Goal: Transaction & Acquisition: Book appointment/travel/reservation

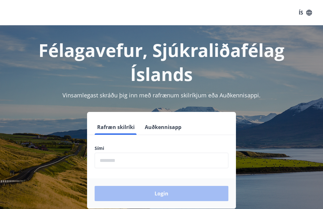
click at [107, 161] on input "phone" at bounding box center [162, 160] width 134 height 15
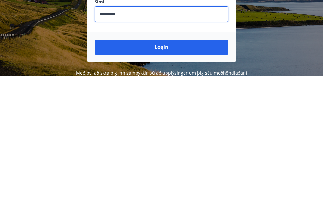
type input "********"
click at [162, 172] on button "Login" at bounding box center [162, 179] width 134 height 15
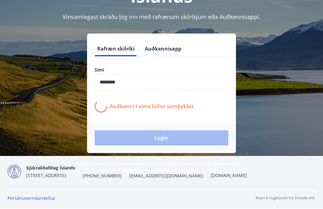
click at [158, 123] on div "Login" at bounding box center [161, 138] width 149 height 30
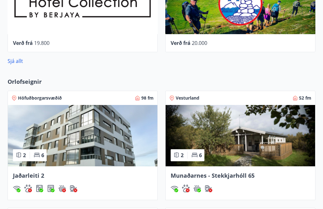
scroll to position [335, 0]
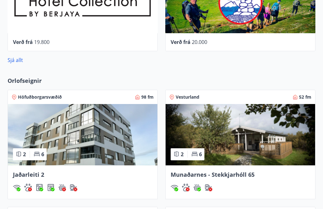
click at [81, 139] on img at bounding box center [83, 134] width 150 height 61
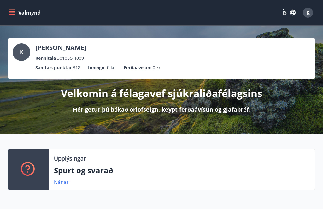
click at [13, 13] on icon "menu" at bounding box center [12, 12] width 6 height 6
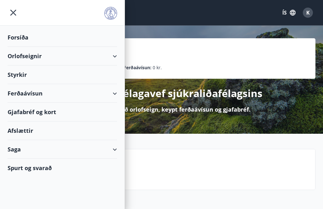
click at [34, 57] on div "Orlofseignir" at bounding box center [63, 56] width 110 height 19
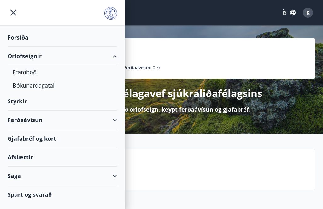
click at [45, 88] on div "Bókunardagatal" at bounding box center [62, 85] width 99 height 13
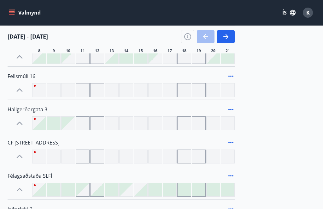
scroll to position [432, 0]
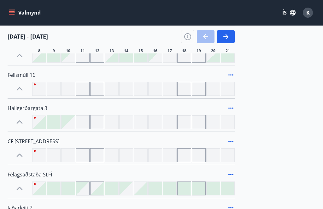
click at [37, 141] on span "CF [STREET_ADDRESS]" at bounding box center [34, 141] width 52 height 7
click at [28, 149] on div at bounding box center [20, 155] width 24 height 14
click at [21, 157] on icon at bounding box center [20, 155] width 10 height 10
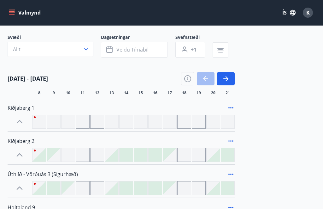
scroll to position [35, 0]
click at [227, 76] on icon "button" at bounding box center [226, 79] width 8 height 8
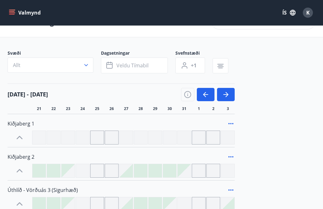
scroll to position [0, 0]
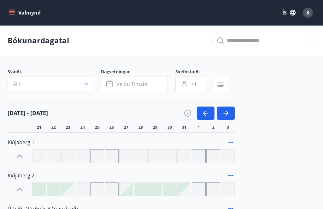
click at [27, 12] on button "Valmynd" at bounding box center [26, 12] width 36 height 11
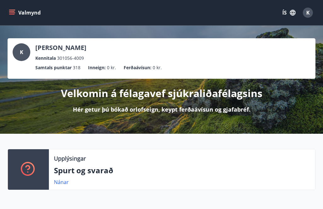
click at [146, 61] on div "[PERSON_NAME] Kennitala 301056-4009" at bounding box center [162, 52] width 298 height 18
click at [133, 94] on p "Velkomin á félagavef sjúkraliðafélagsins" at bounding box center [162, 93] width 202 height 14
click at [138, 109] on p "Hér getur þú bókað orlofseign, keypt ferðaávísun og gjafabréf." at bounding box center [162, 109] width 178 height 8
click at [197, 93] on p "Velkomin á félagavef sjúkraliðafélagsins" at bounding box center [162, 93] width 202 height 14
click at [225, 96] on p "Velkomin á félagavef sjúkraliðafélagsins" at bounding box center [162, 93] width 202 height 14
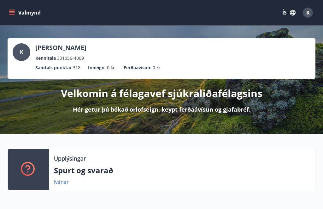
click at [103, 94] on p "Velkomin á félagavef sjúkraliðafélagsins" at bounding box center [162, 93] width 202 height 14
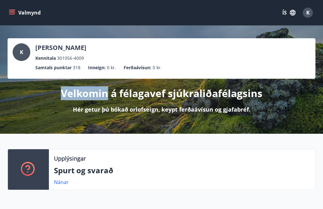
click at [53, 108] on div "Velkomin á félagavef sjúkraliðafélagsins Hér getur þú bókað orlofseign, keypt f…" at bounding box center [162, 96] width 308 height 35
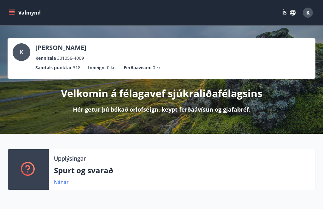
click at [15, 12] on icon "menu" at bounding box center [12, 12] width 6 height 6
click at [183, 157] on div "Upplýsingar" at bounding box center [182, 158] width 256 height 8
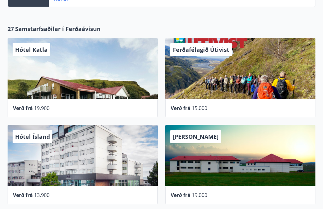
scroll to position [181, 0]
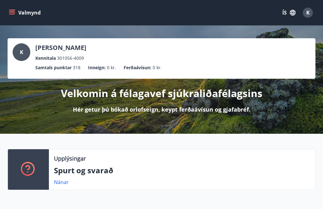
click at [13, 13] on icon "menu" at bounding box center [12, 12] width 6 height 6
click at [160, 21] on div "Valmynd ÍS K" at bounding box center [161, 12] width 323 height 25
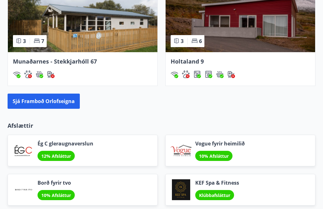
scroll to position [565, 0]
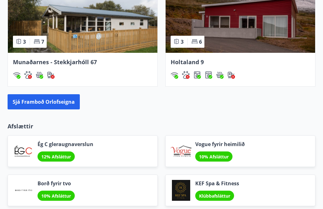
click at [60, 102] on button "Sjá framboð orlofseigna" at bounding box center [44, 101] width 72 height 15
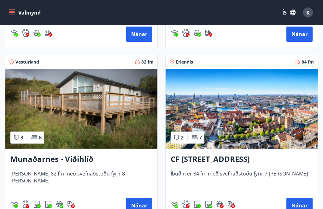
scroll to position [269, 0]
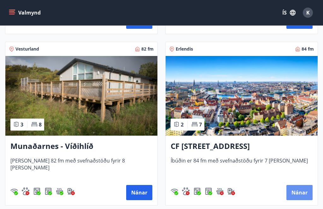
click at [297, 193] on button "Nánar" at bounding box center [300, 192] width 26 height 15
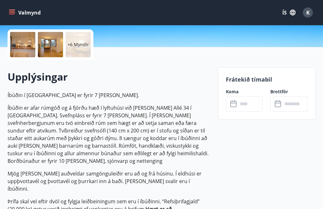
scroll to position [145, 0]
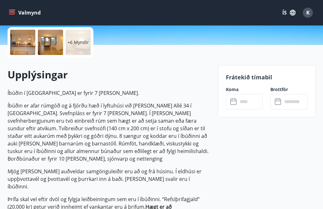
click at [236, 102] on icon at bounding box center [234, 102] width 6 height 6
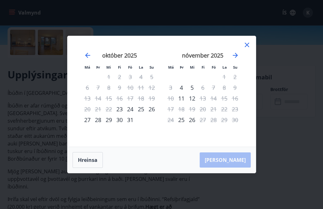
click at [236, 58] on icon "Move forward to switch to the next month." at bounding box center [235, 55] width 5 height 5
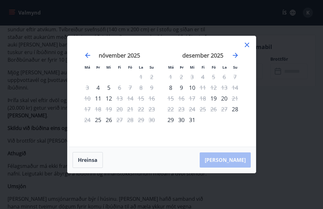
scroll to position [247, 0]
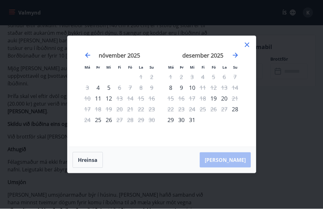
click at [249, 49] on icon at bounding box center [247, 45] width 8 height 8
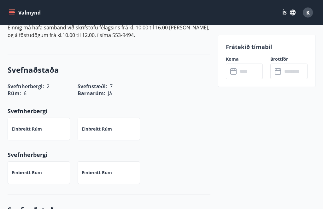
scroll to position [461, 0]
